Goal: Register for event/course: Sign up to attend an event or enroll in a course

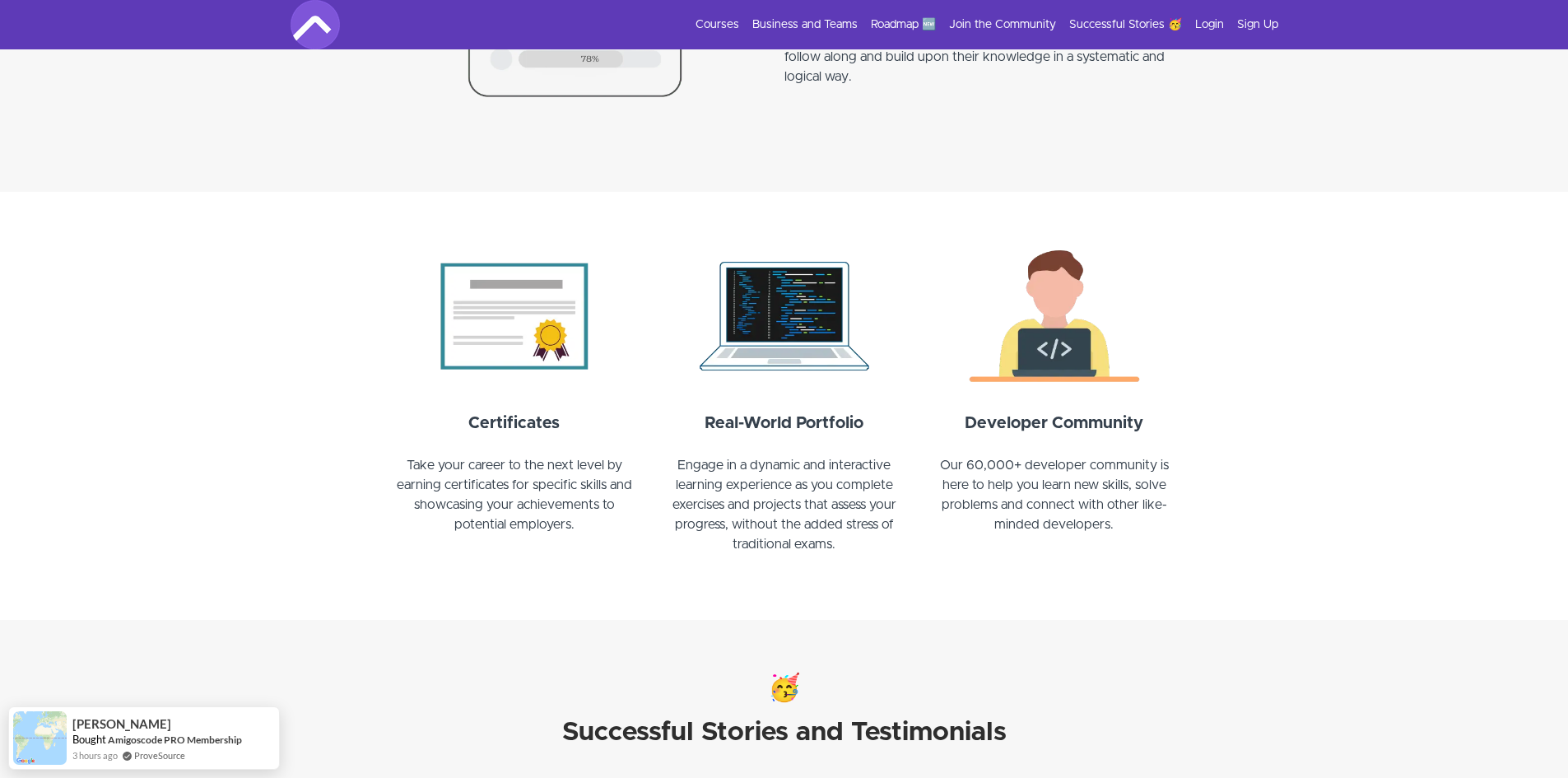
scroll to position [1675, 0]
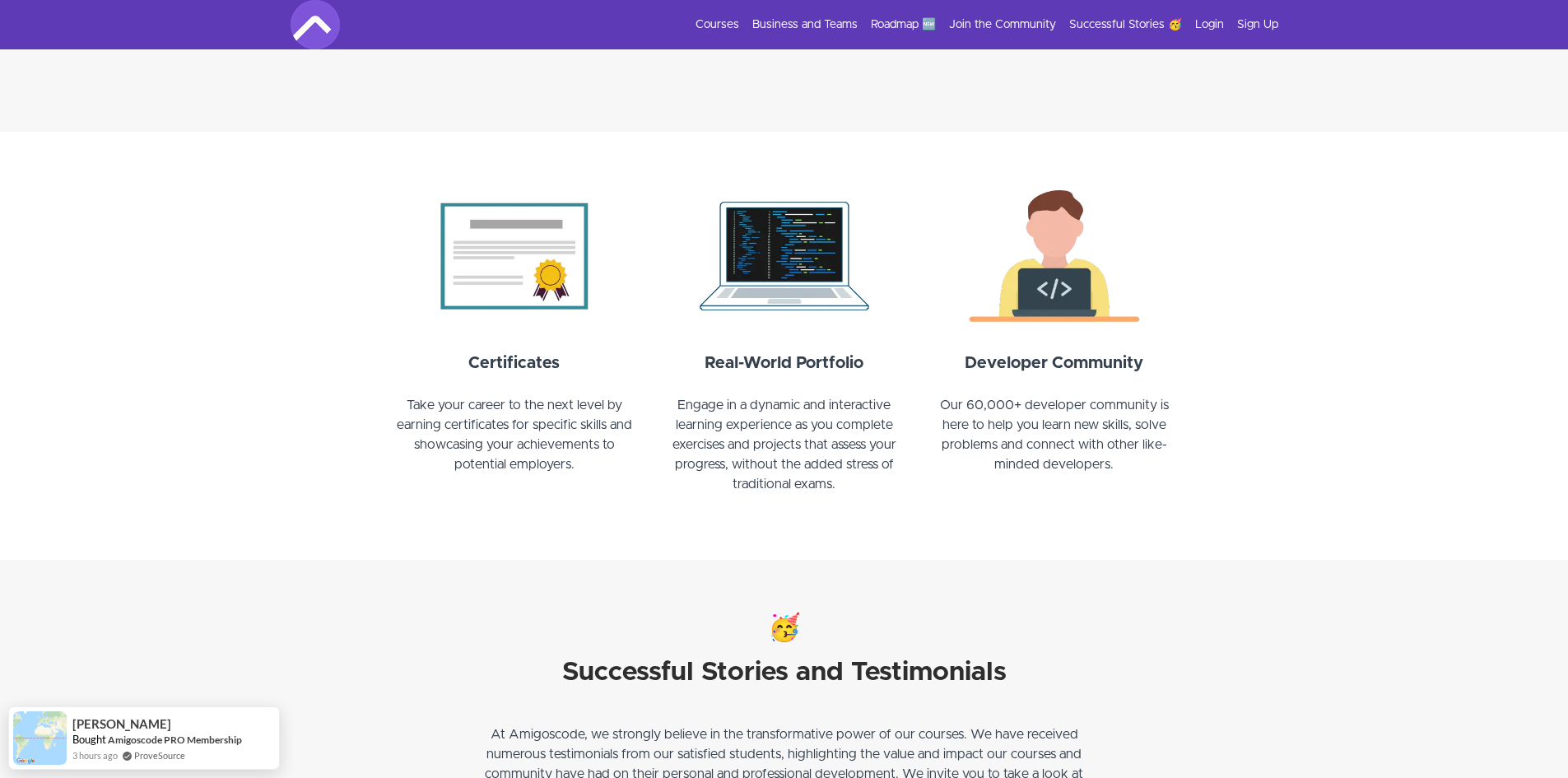
click at [532, 242] on img at bounding box center [514, 255] width 250 height 150
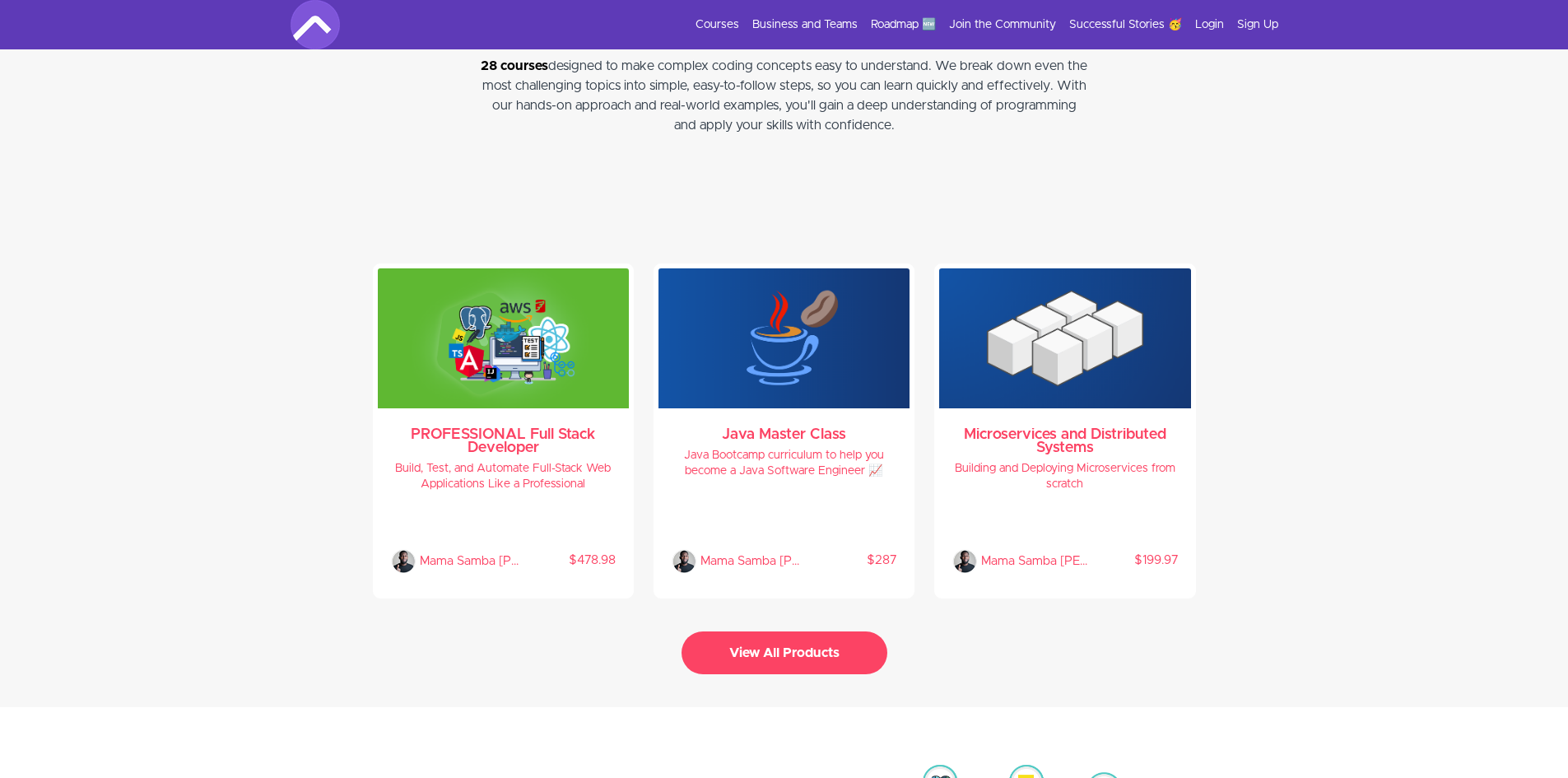
scroll to position [3350, 0]
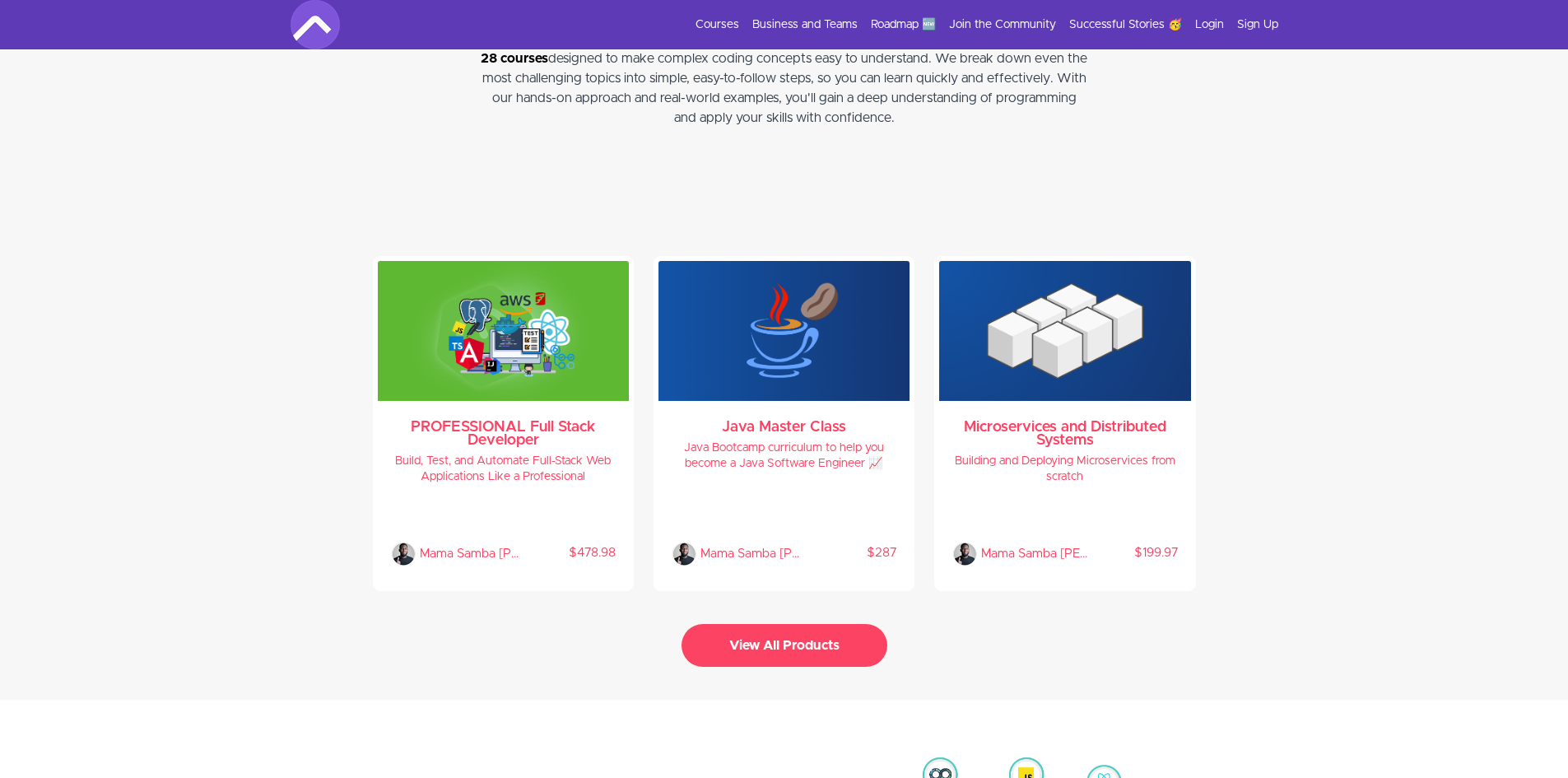
click at [813, 624] on button "View All Products" at bounding box center [784, 646] width 206 height 43
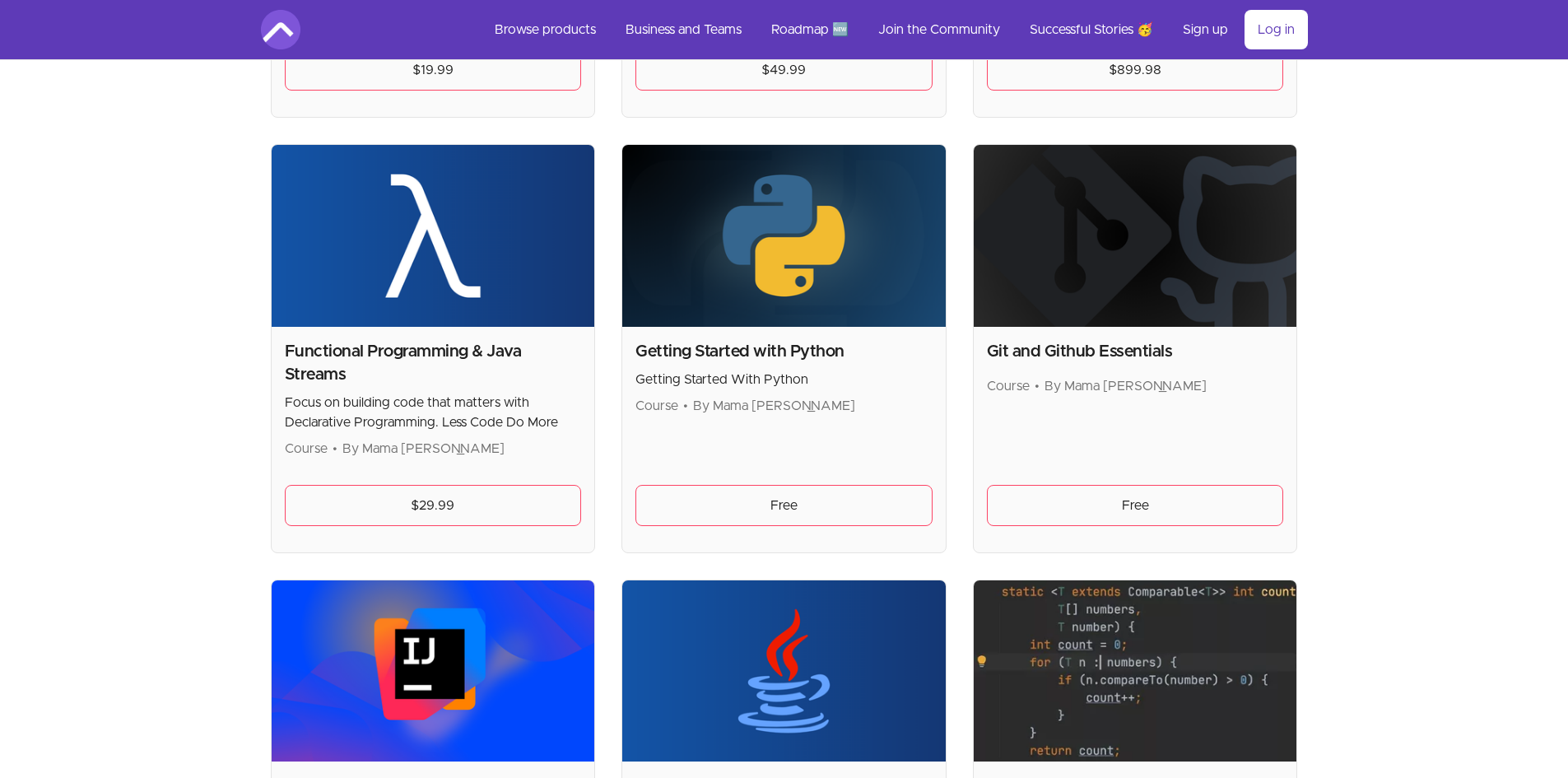
scroll to position [1097, 0]
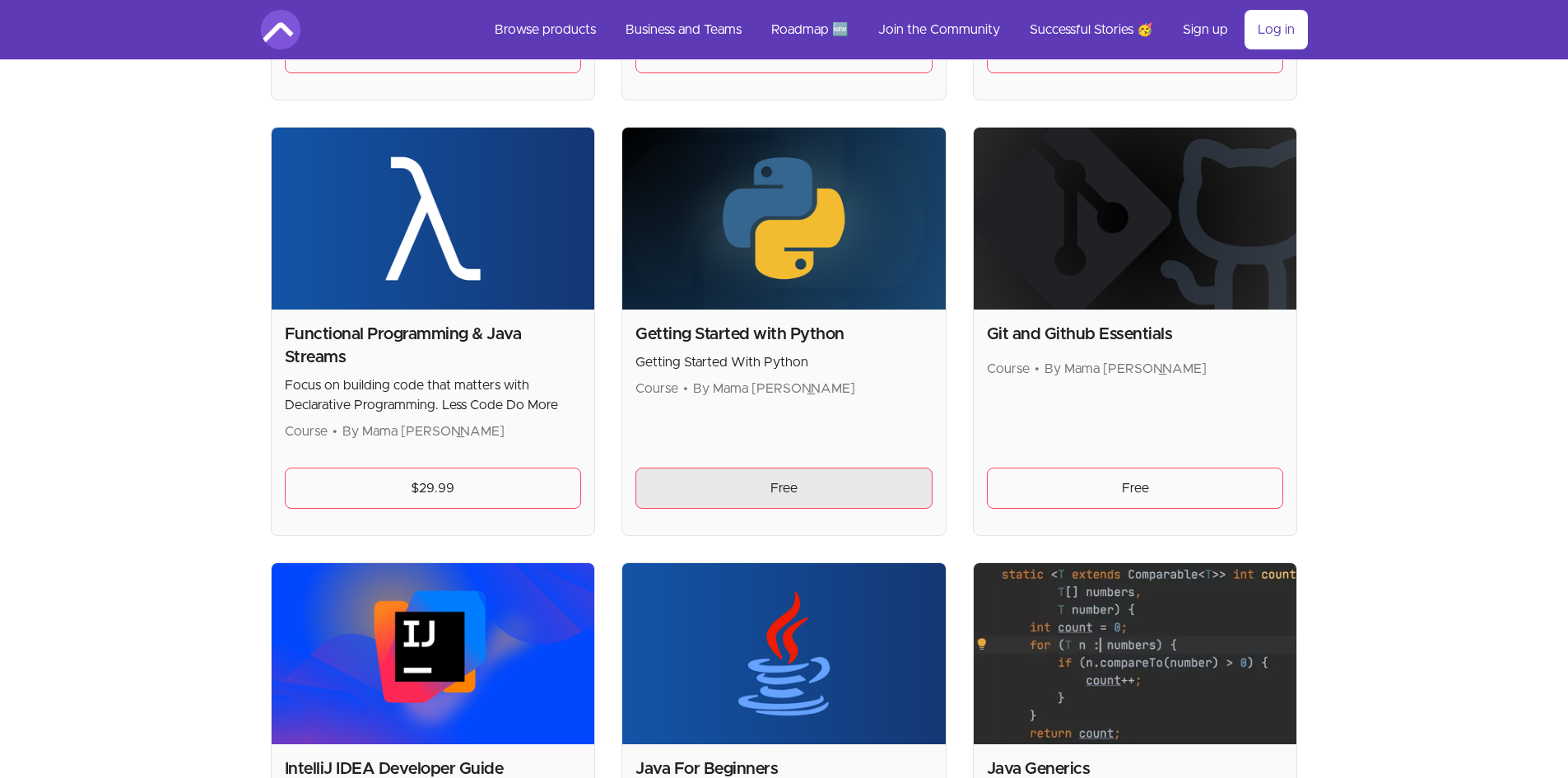
click at [804, 498] on link "Free" at bounding box center [783, 488] width 297 height 42
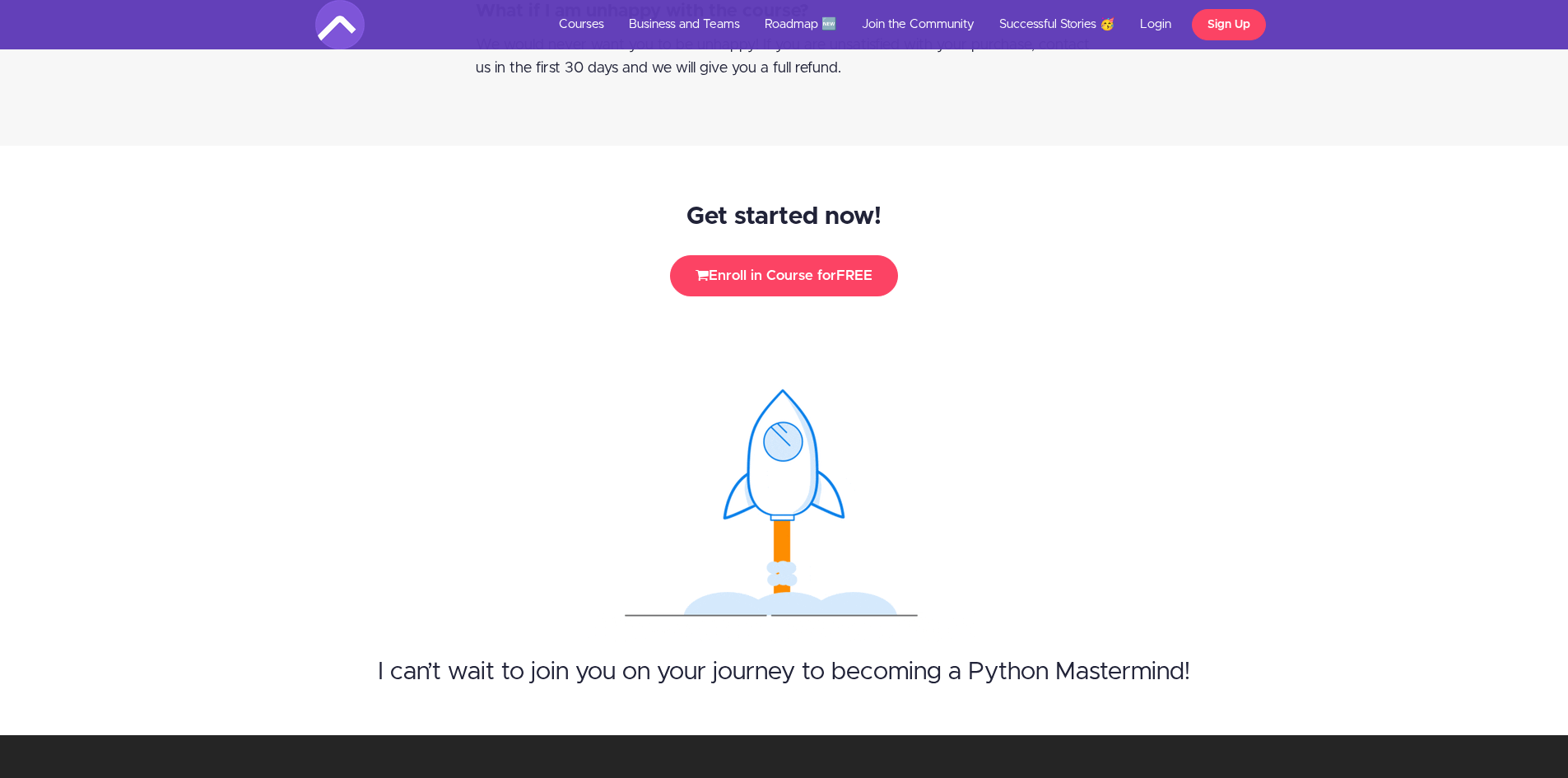
scroll to position [4062, 0]
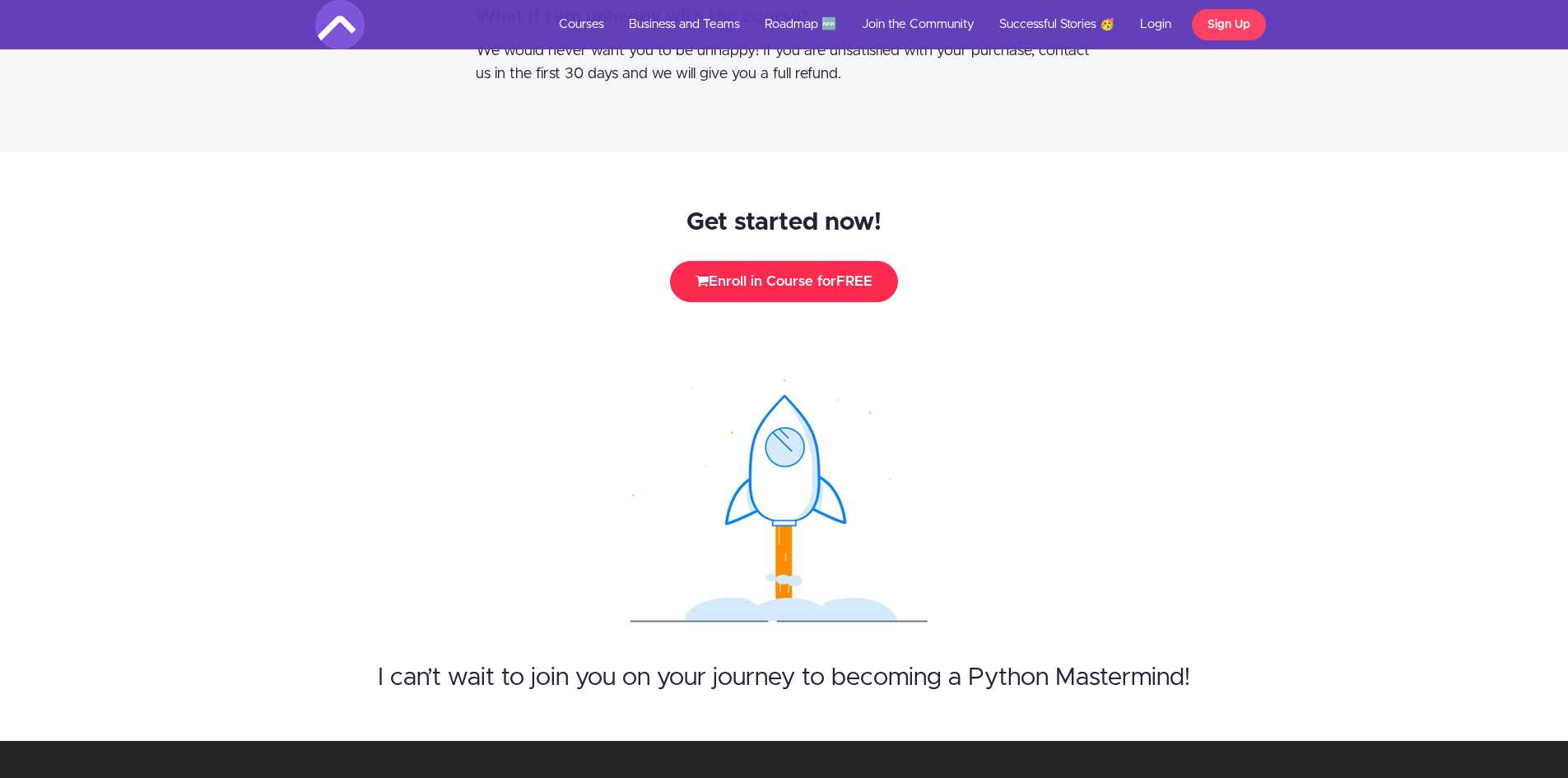
click at [846, 274] on span "FREE" at bounding box center [854, 281] width 36 height 14
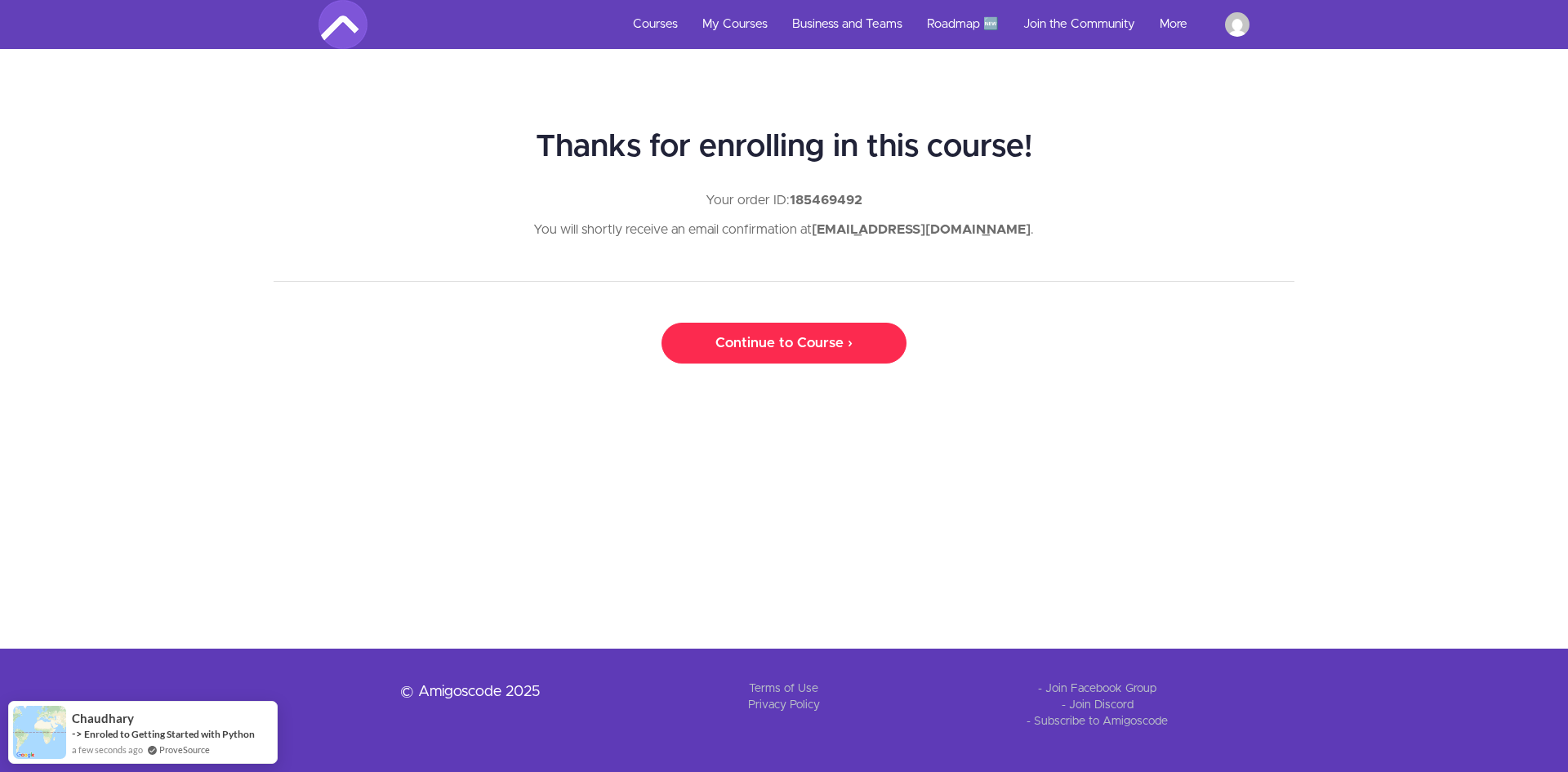
click at [755, 352] on link "Continue to Course ›" at bounding box center [784, 342] width 245 height 41
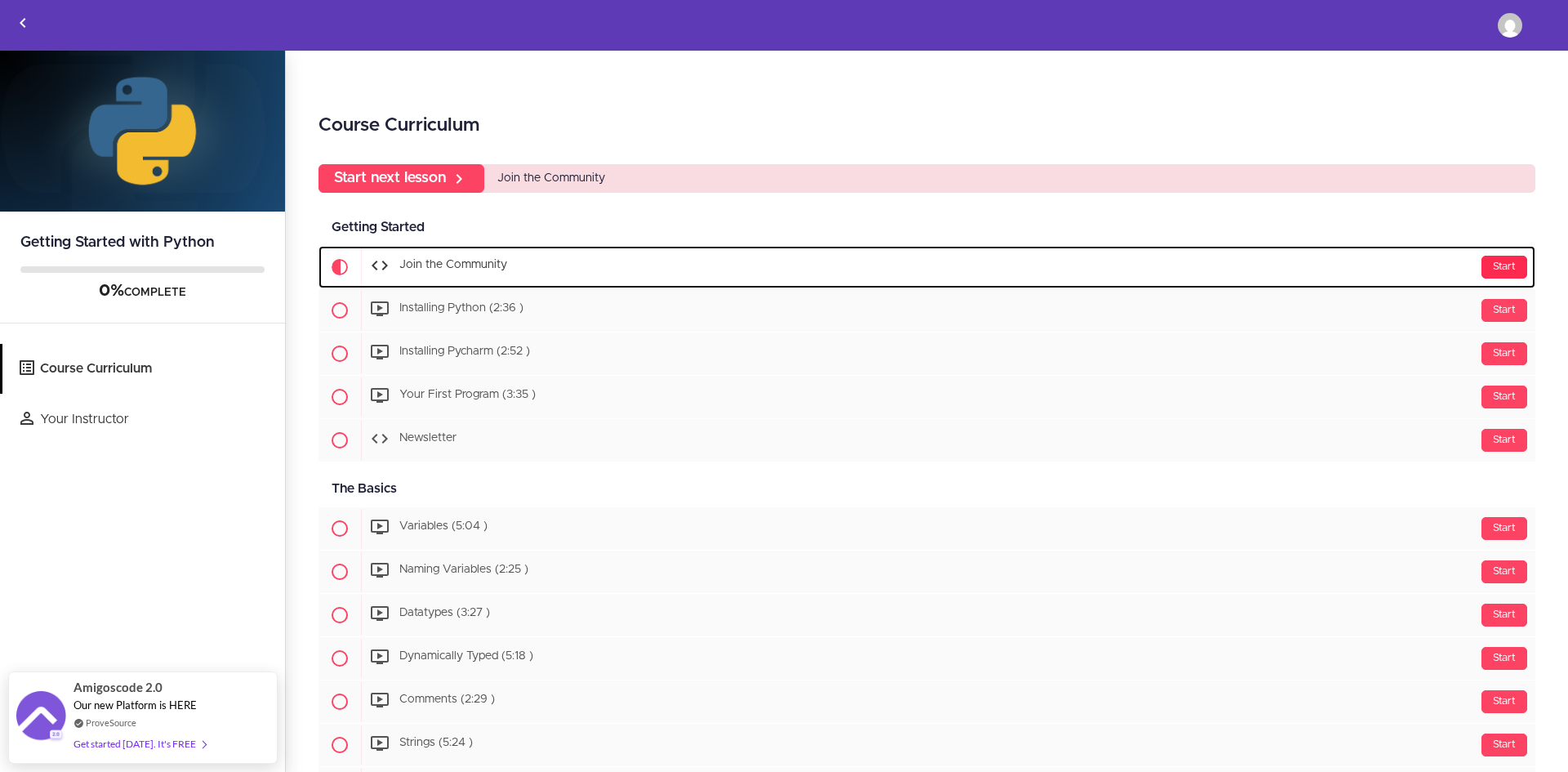
click at [1482, 271] on div "Start" at bounding box center [1505, 268] width 46 height 23
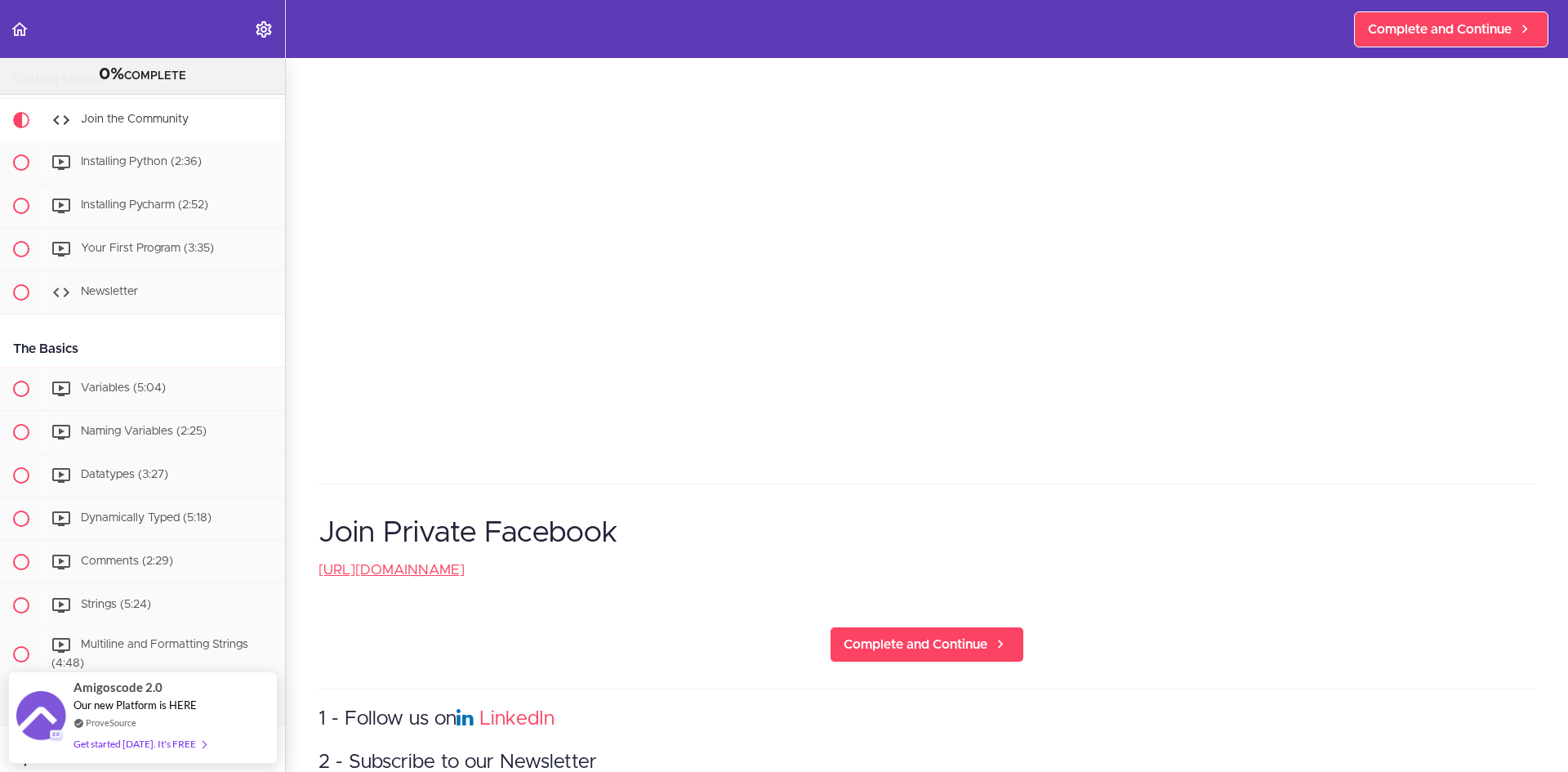
scroll to position [113, 0]
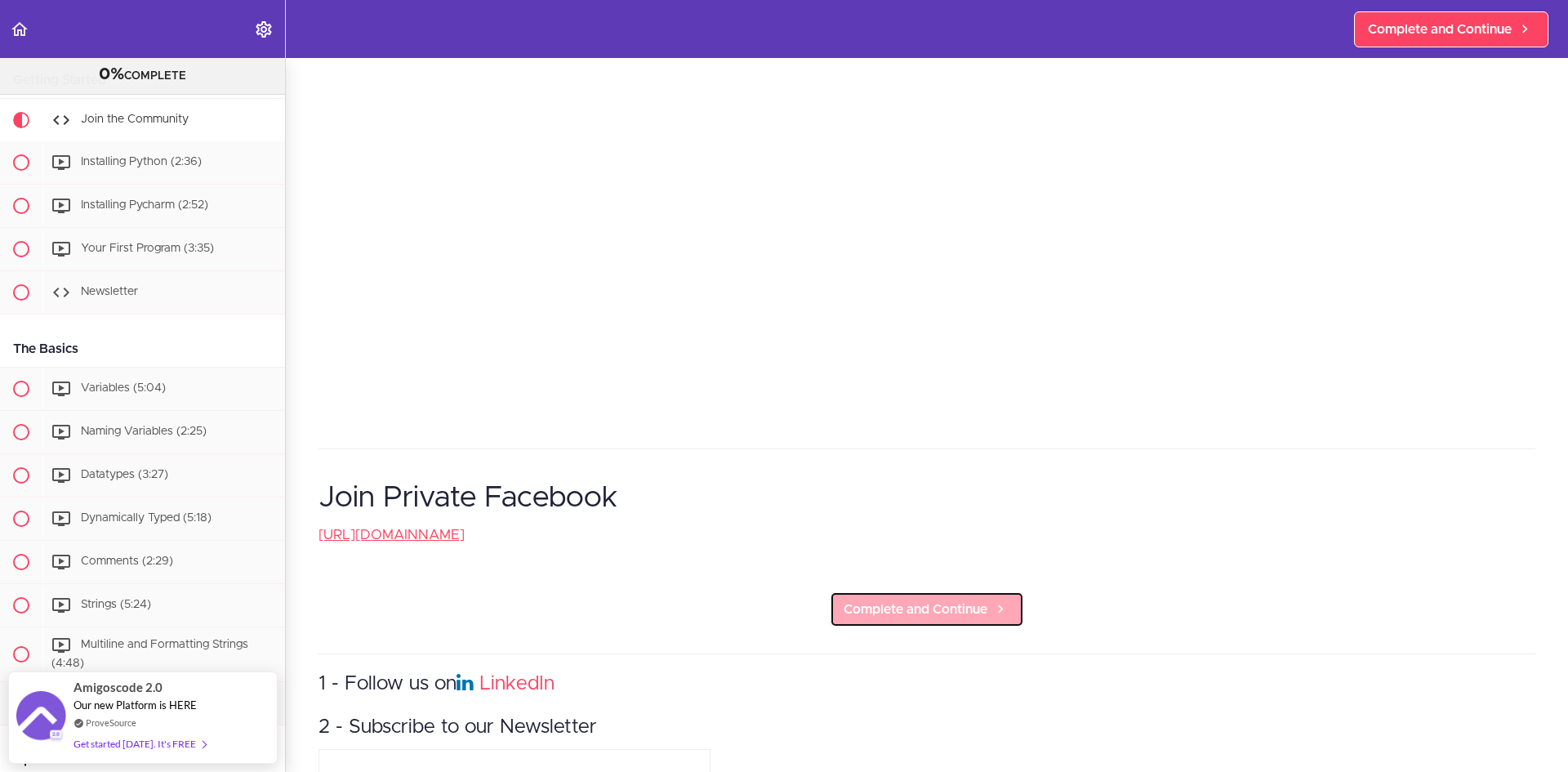
click at [907, 611] on span "Complete and Continue" at bounding box center [916, 609] width 144 height 19
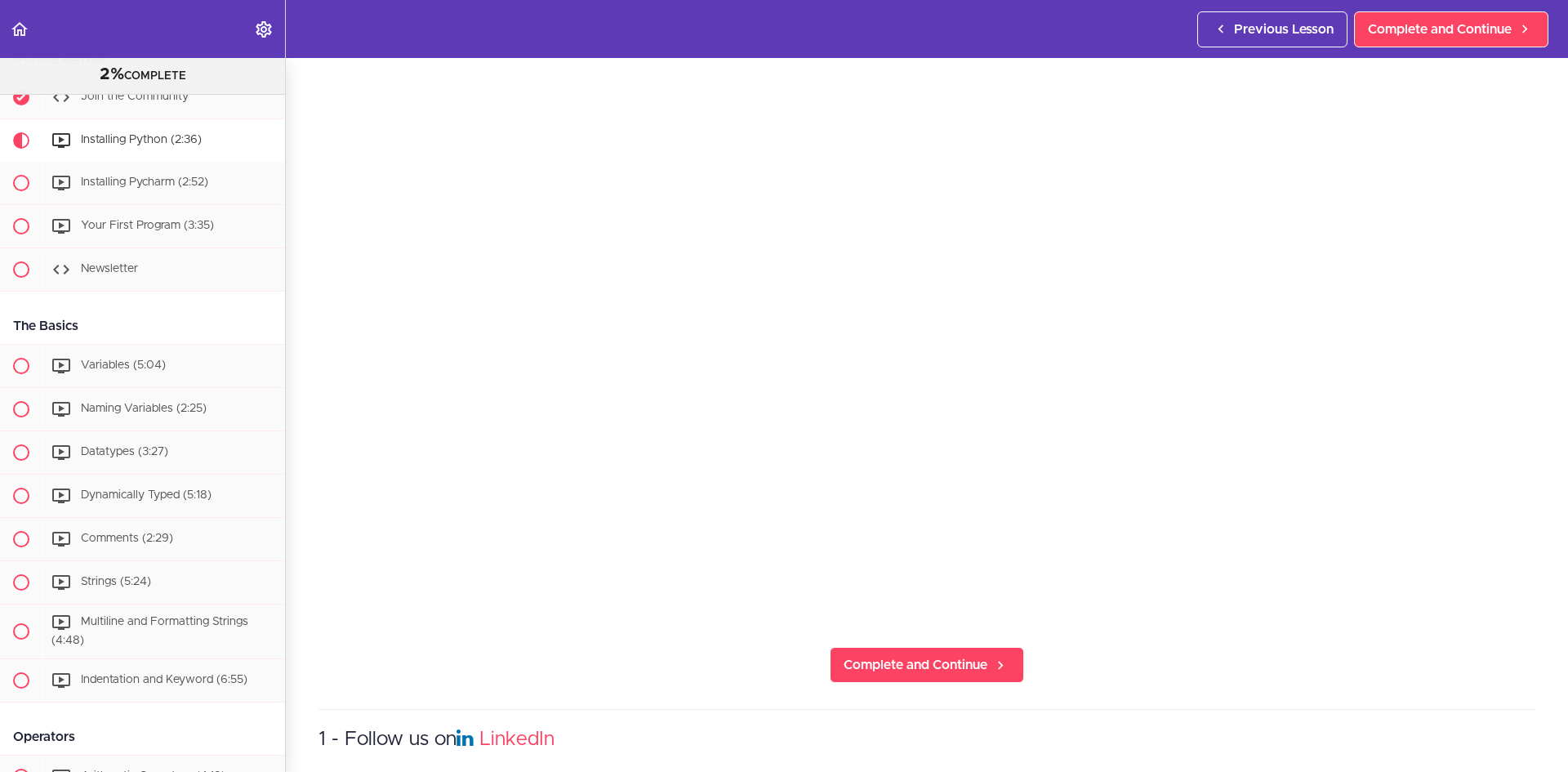
scroll to position [196, 0]
click at [960, 655] on span "Complete and Continue" at bounding box center [916, 665] width 144 height 19
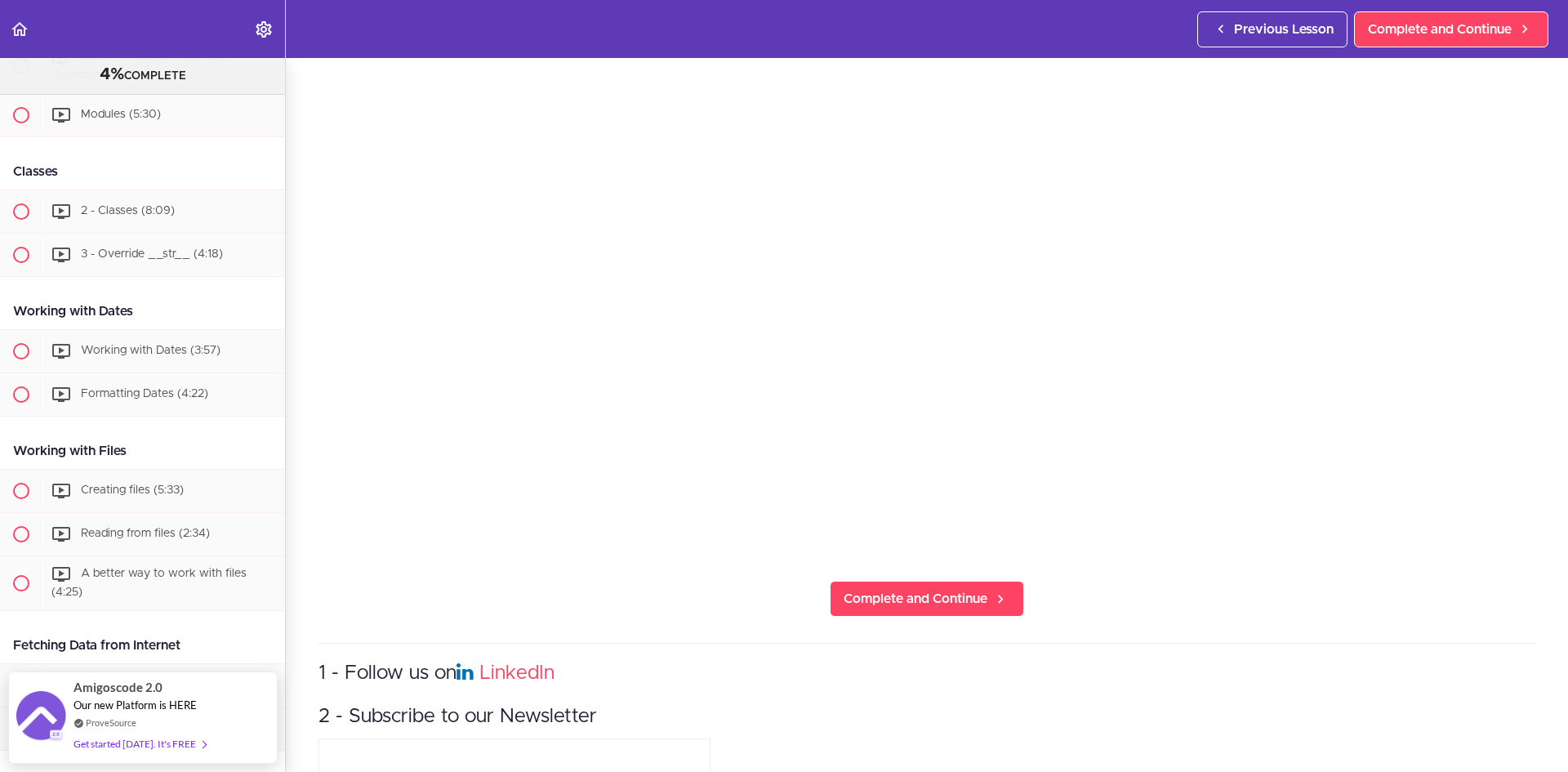
scroll to position [267, 0]
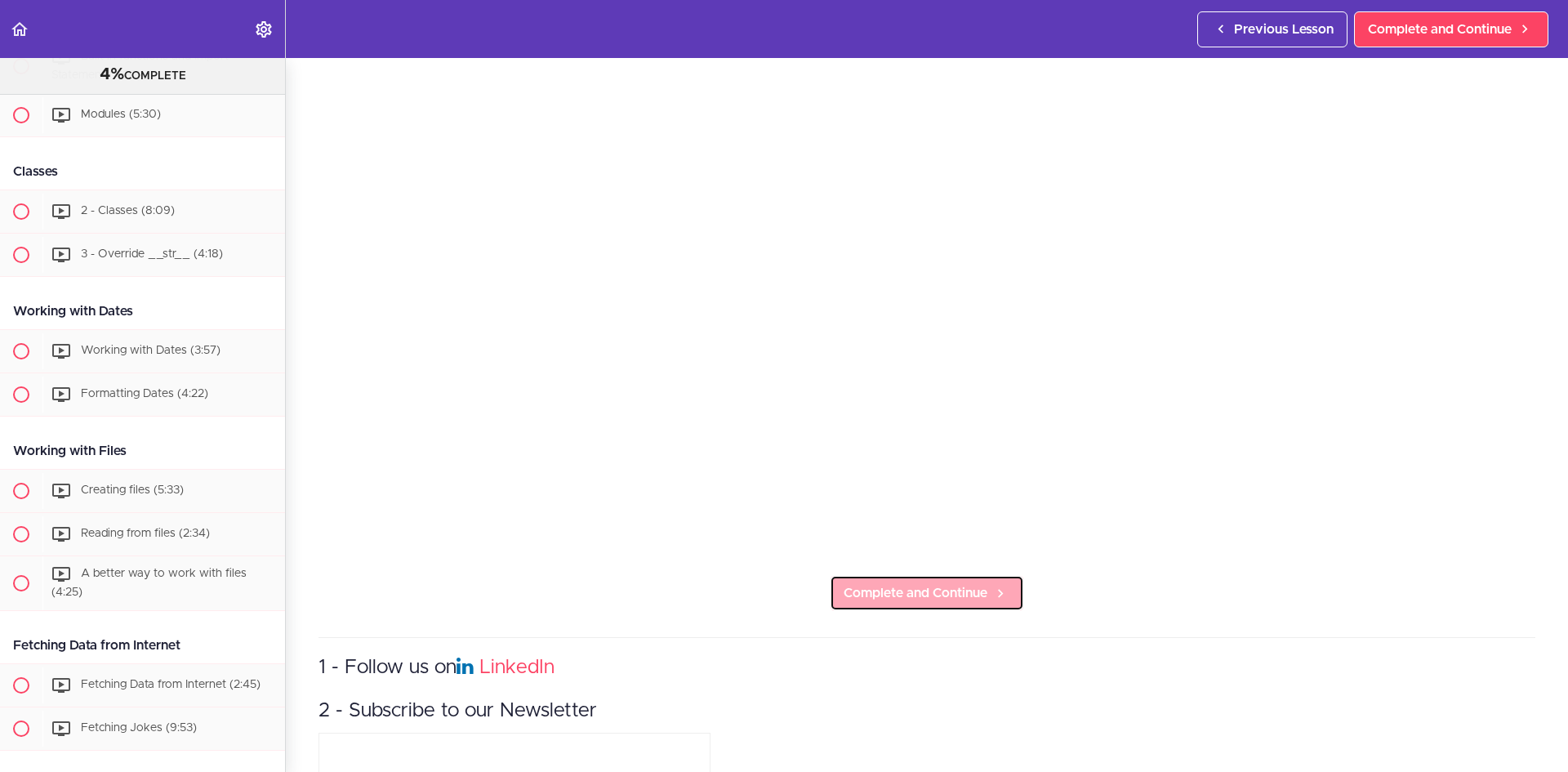
drag, startPoint x: 950, startPoint y: 595, endPoint x: 944, endPoint y: 591, distance: 7.2
click at [950, 595] on span "Complete and Continue" at bounding box center [916, 593] width 144 height 19
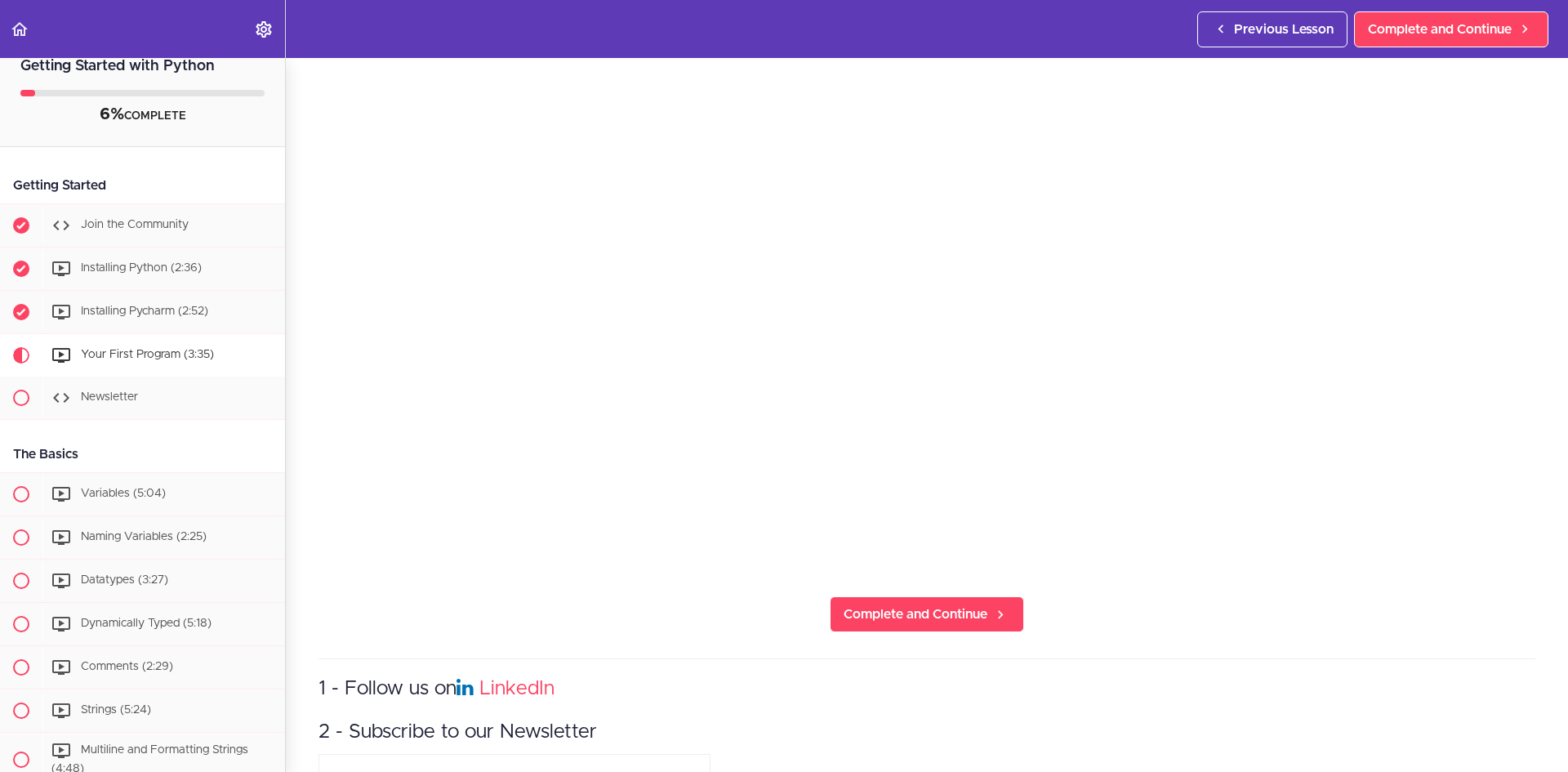
scroll to position [275, 0]
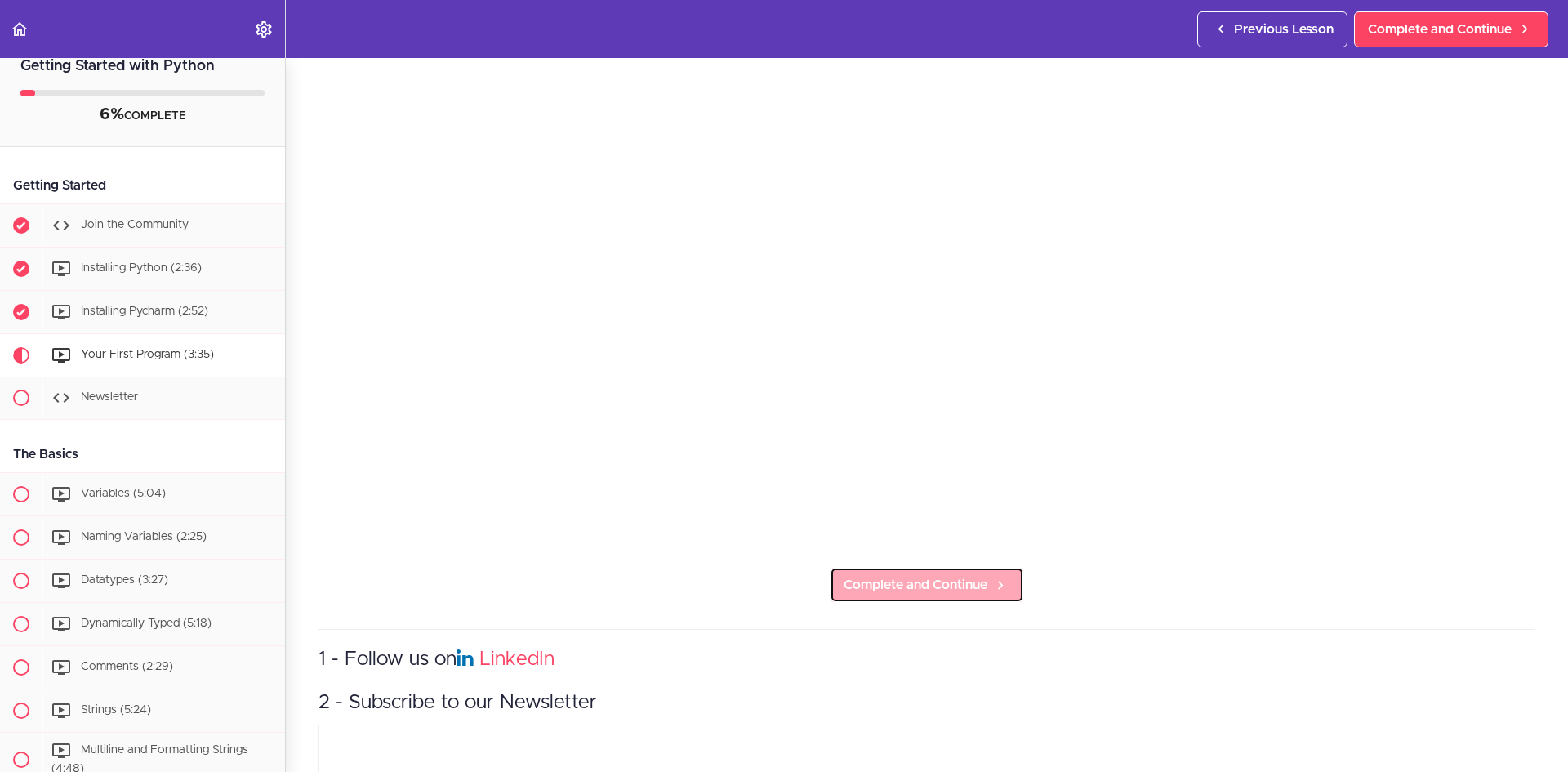
drag, startPoint x: 933, startPoint y: 579, endPoint x: 916, endPoint y: 569, distance: 19.7
click at [933, 578] on span "Complete and Continue" at bounding box center [916, 585] width 144 height 19
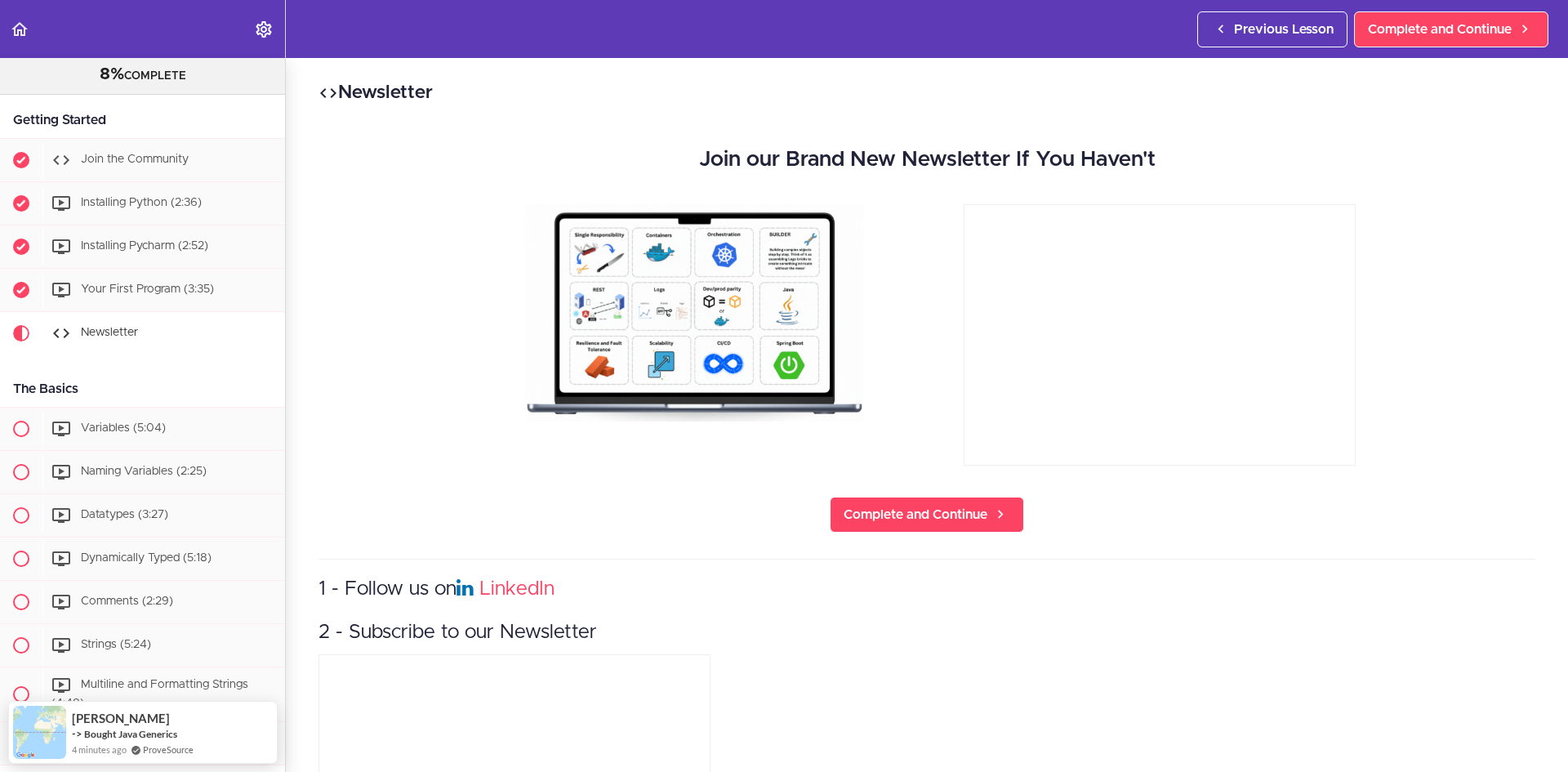
scroll to position [60, 0]
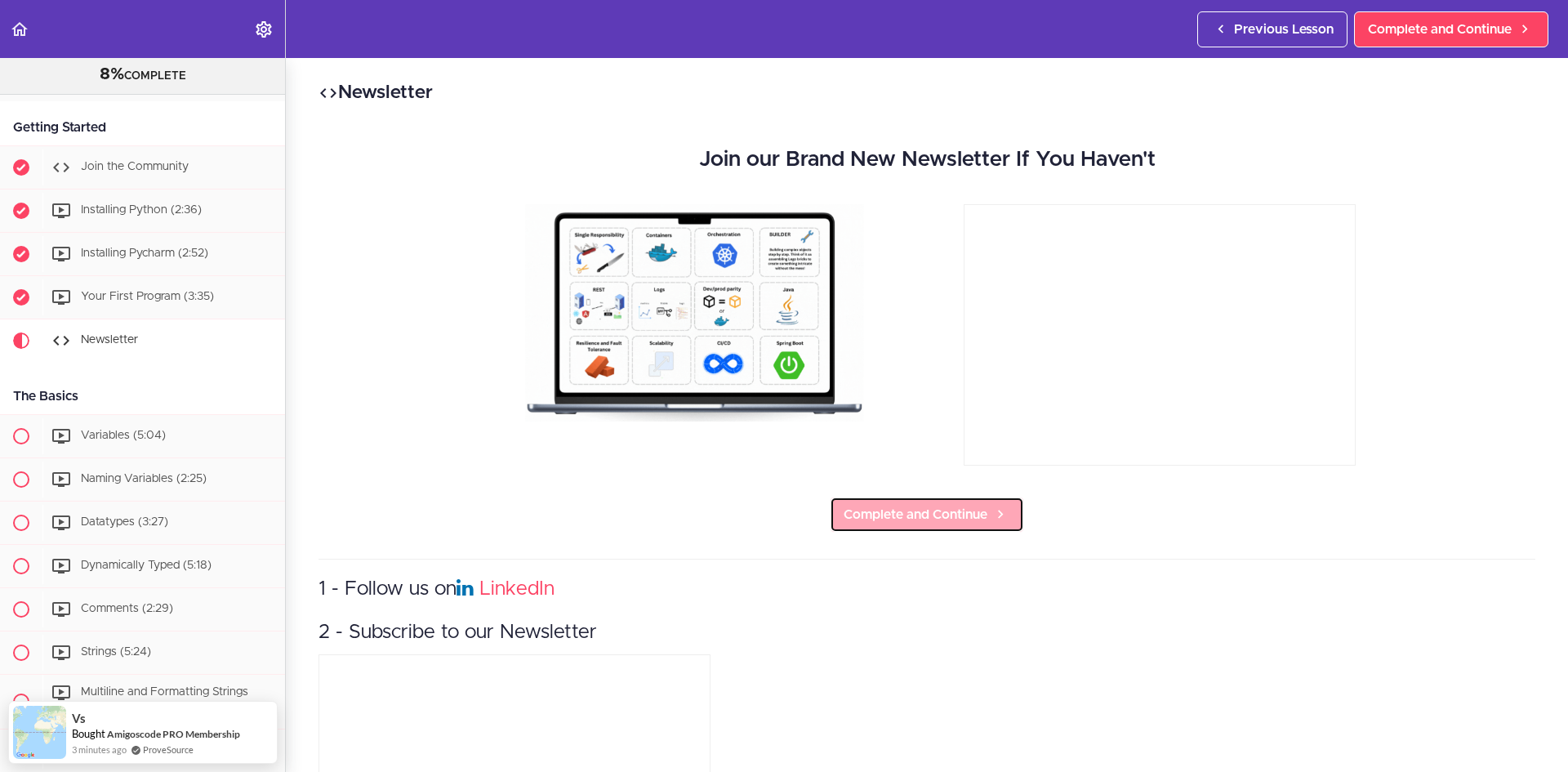
click at [870, 503] on link "Complete and Continue" at bounding box center [926, 514] width 195 height 35
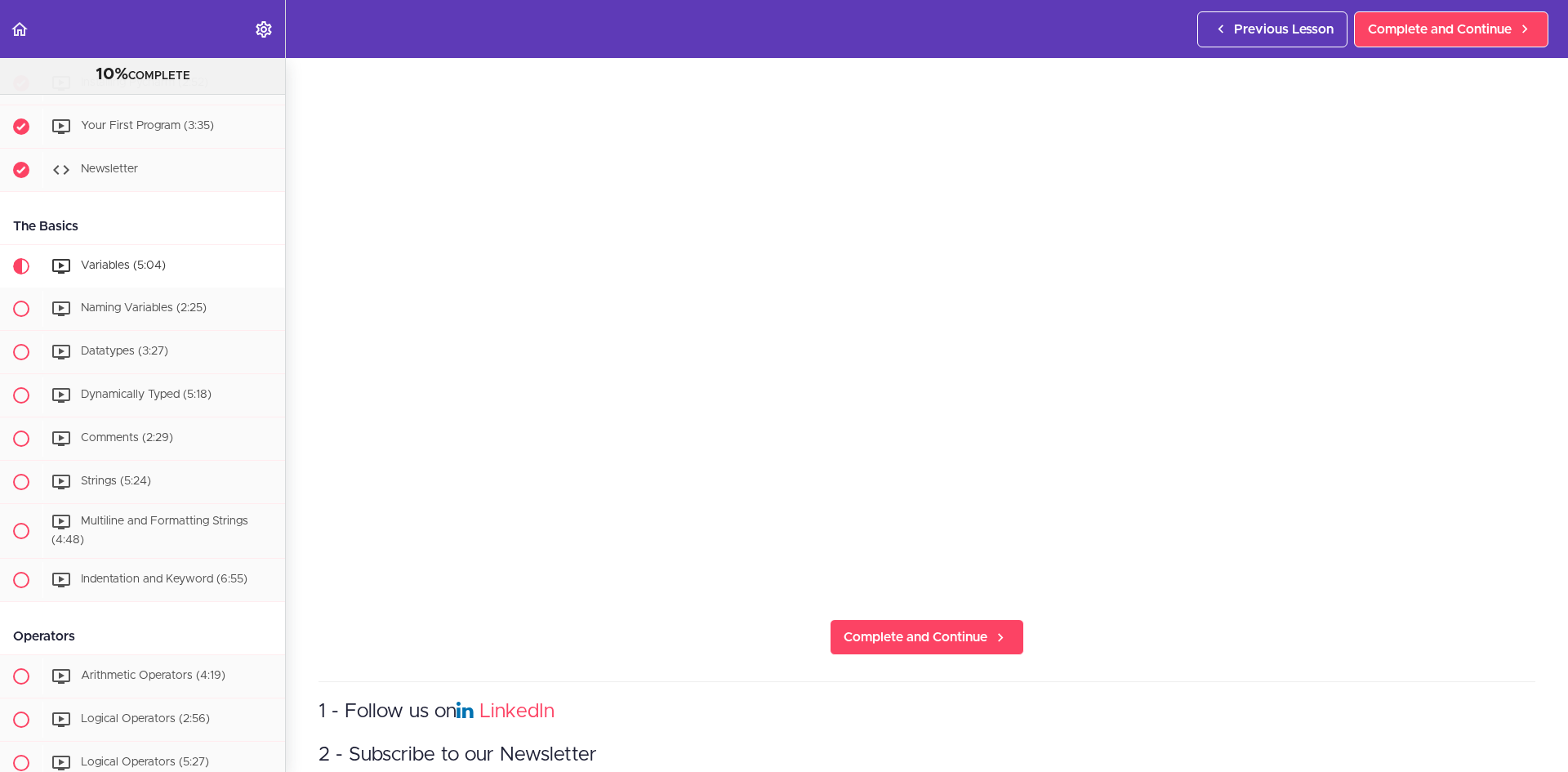
scroll to position [234, 0]
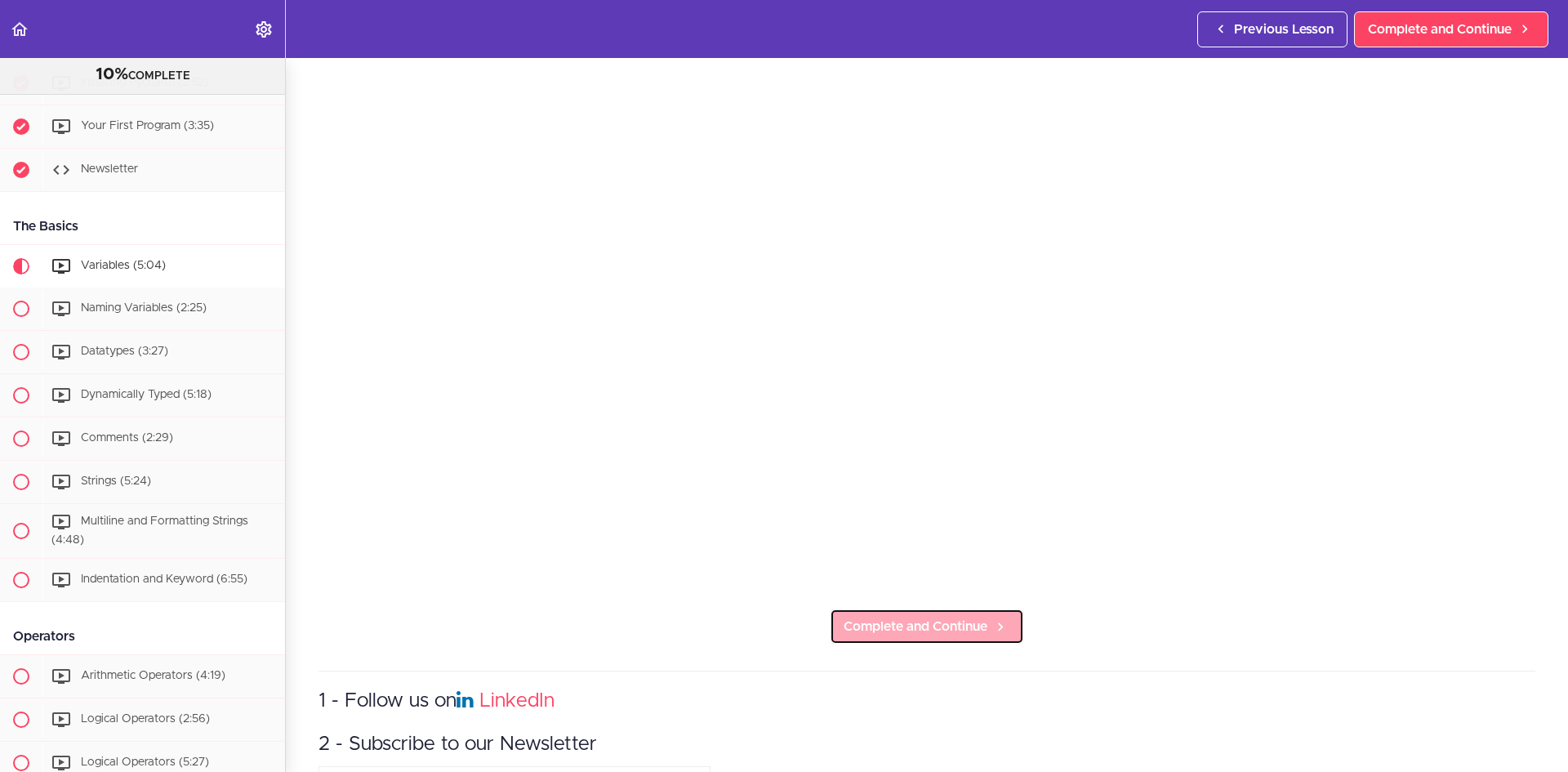
click at [938, 622] on span "Complete and Continue" at bounding box center [916, 626] width 144 height 19
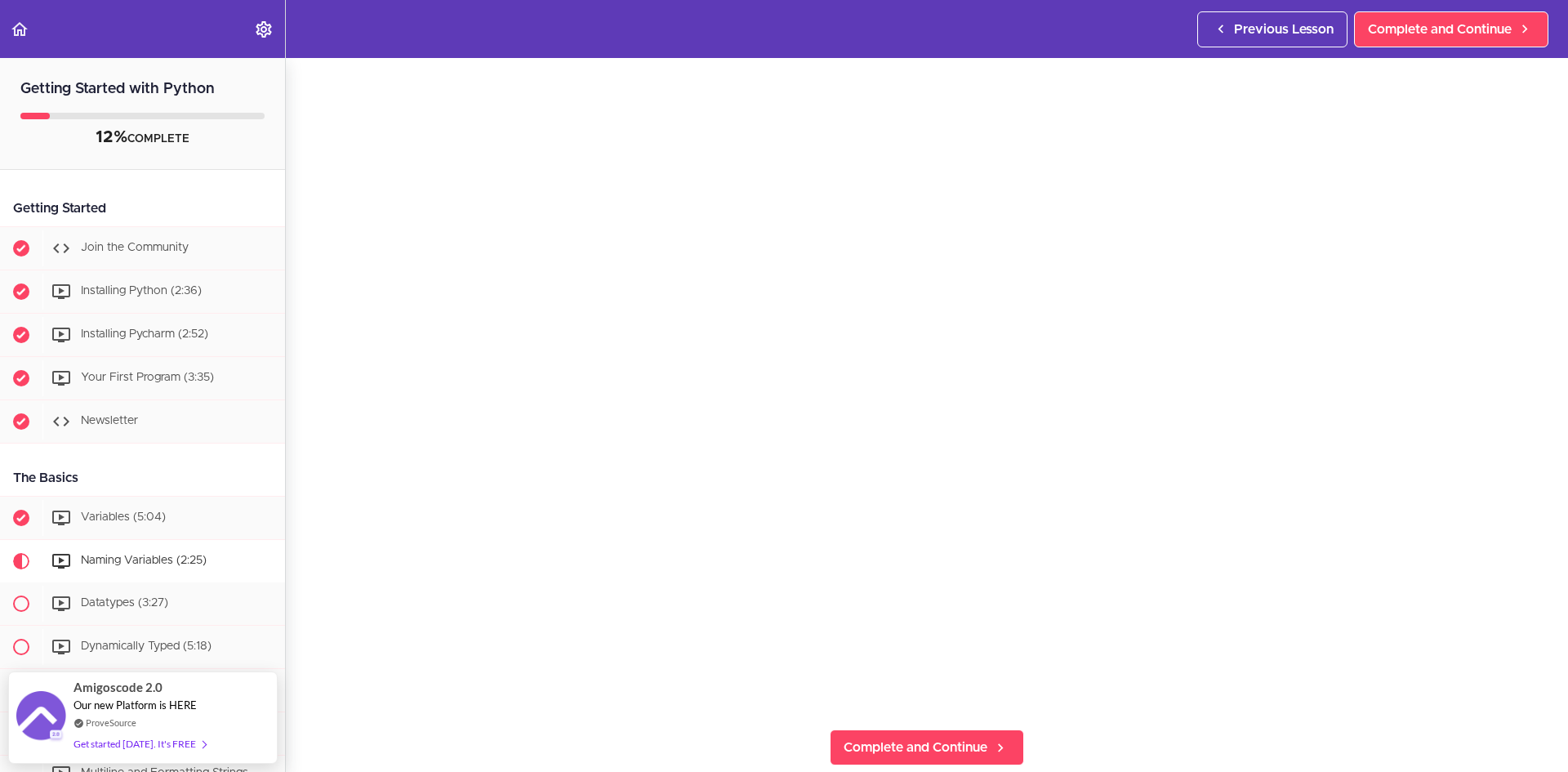
scroll to position [162, 0]
